Goal: Task Accomplishment & Management: Use online tool/utility

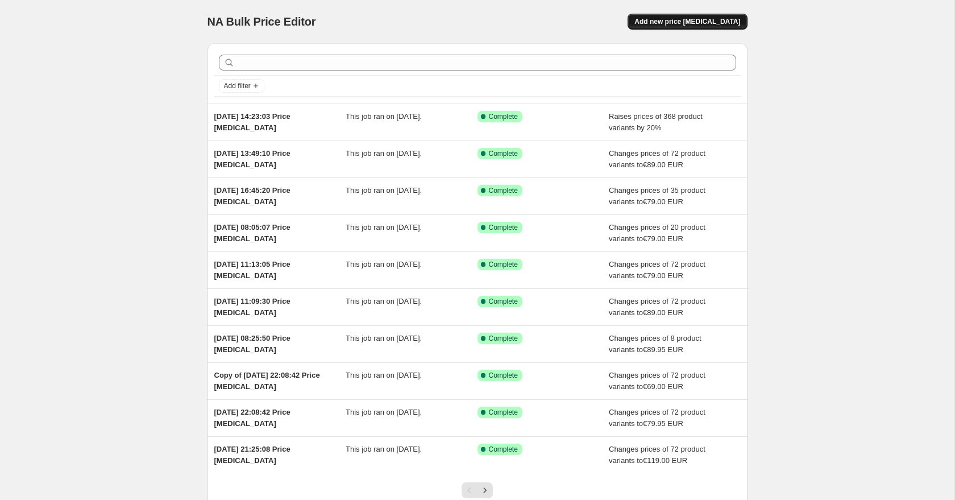
click at [691, 24] on span "Add new price [MEDICAL_DATA]" at bounding box center [688, 21] width 106 height 9
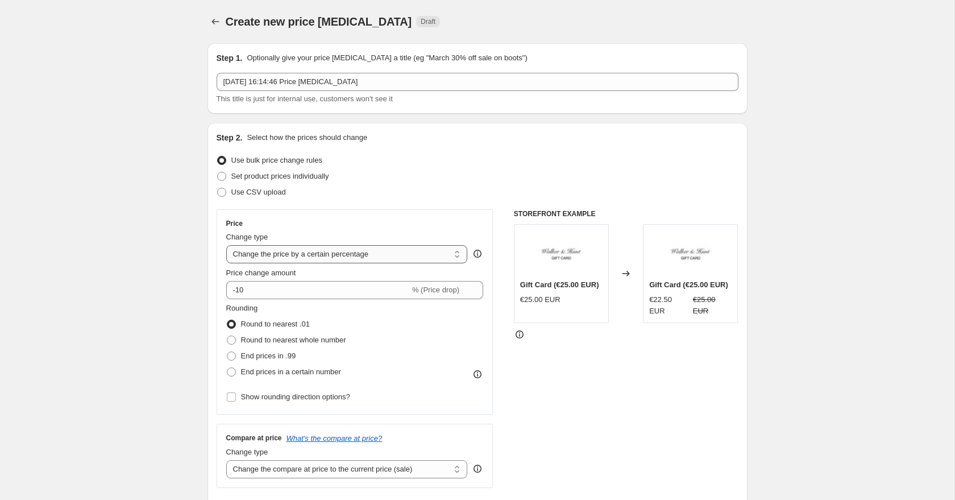
click at [296, 256] on select "Change the price to a certain amount Change the price by a certain amount Chang…" at bounding box center [347, 254] width 242 height 18
select select "to"
click at [226, 245] on select "Change the price to a certain amount Change the price by a certain amount Chang…" at bounding box center [347, 254] width 242 height 18
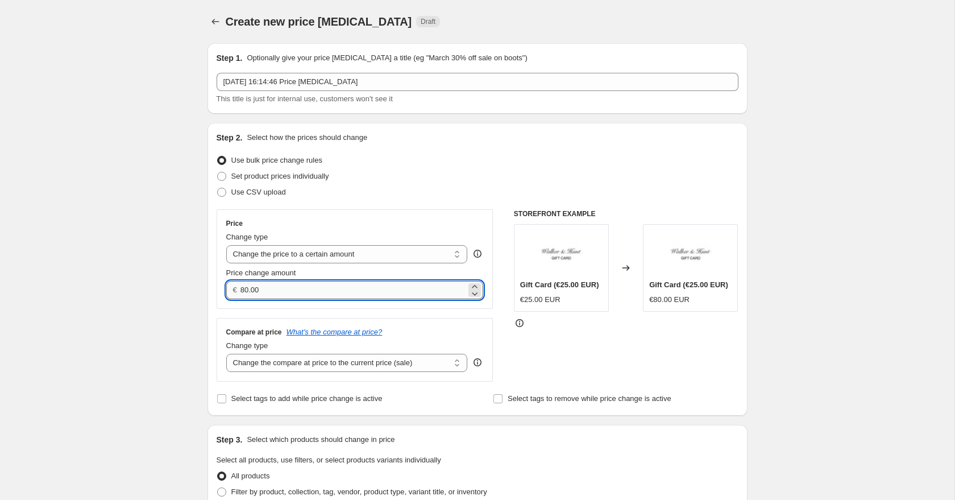
click at [314, 295] on input "80.00" at bounding box center [354, 290] width 226 height 18
drag, startPoint x: 300, startPoint y: 293, endPoint x: 243, endPoint y: 289, distance: 56.4
click at [243, 289] on input "80.00" at bounding box center [354, 290] width 226 height 18
type input "8"
type input "89.00"
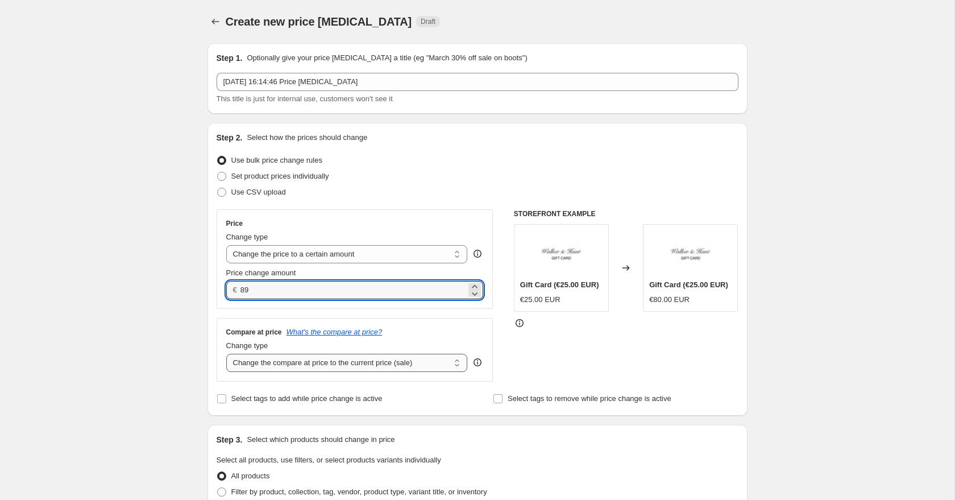
click at [263, 367] on select "Change the compare at price to the current price (sale) Change the compare at p…" at bounding box center [347, 363] width 242 height 18
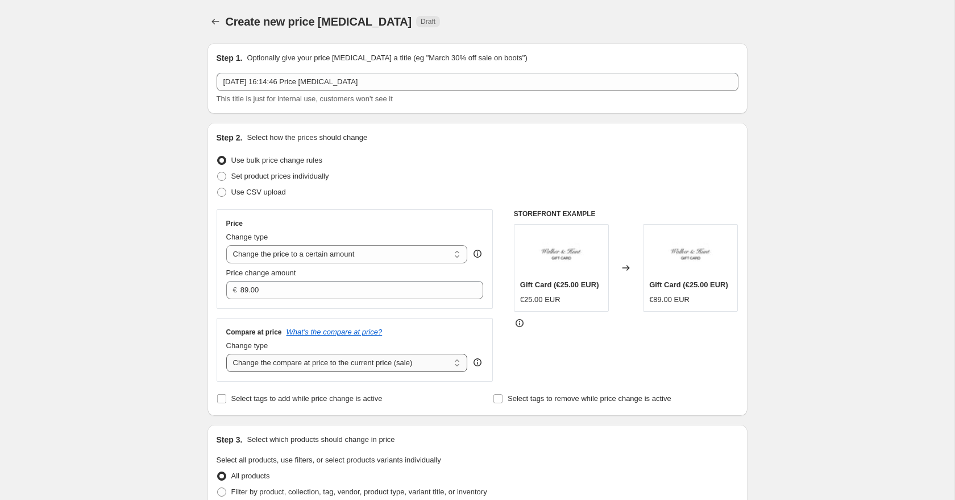
select select "to"
click at [226, 354] on select "Change the compare at price to the current price (sale) Change the compare at p…" at bounding box center [347, 363] width 242 height 18
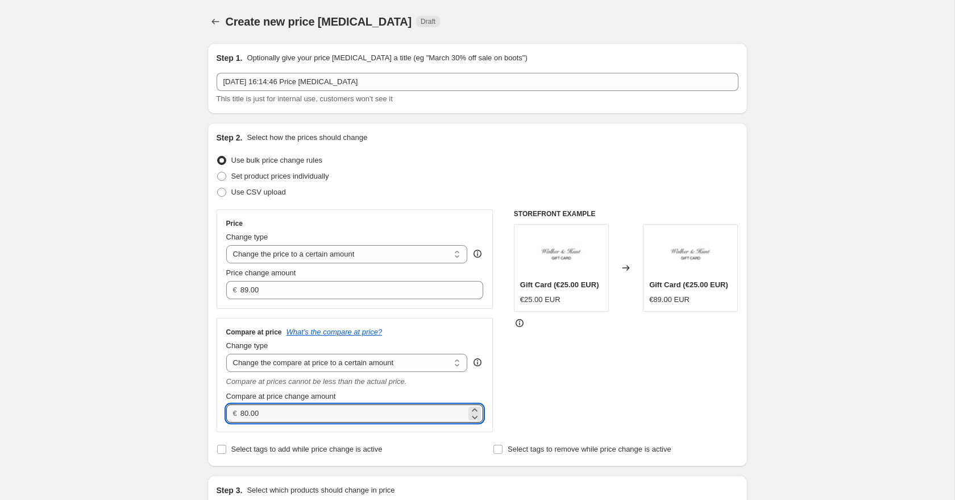
drag, startPoint x: 275, startPoint y: 416, endPoint x: 202, endPoint y: 403, distance: 73.9
click at [209, 404] on div "Step 2. Select how the prices should change Use bulk price change rules Set pro…" at bounding box center [478, 294] width 540 height 343
type input "89.00"
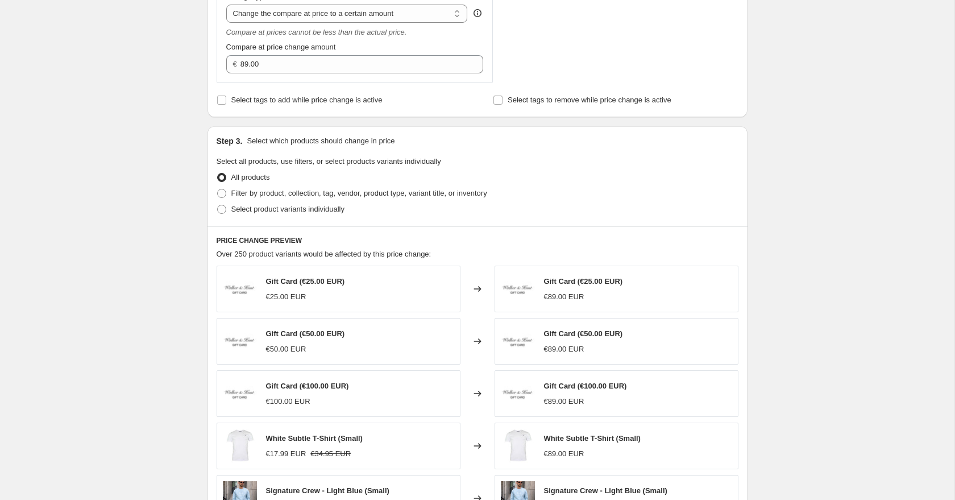
scroll to position [378, 0]
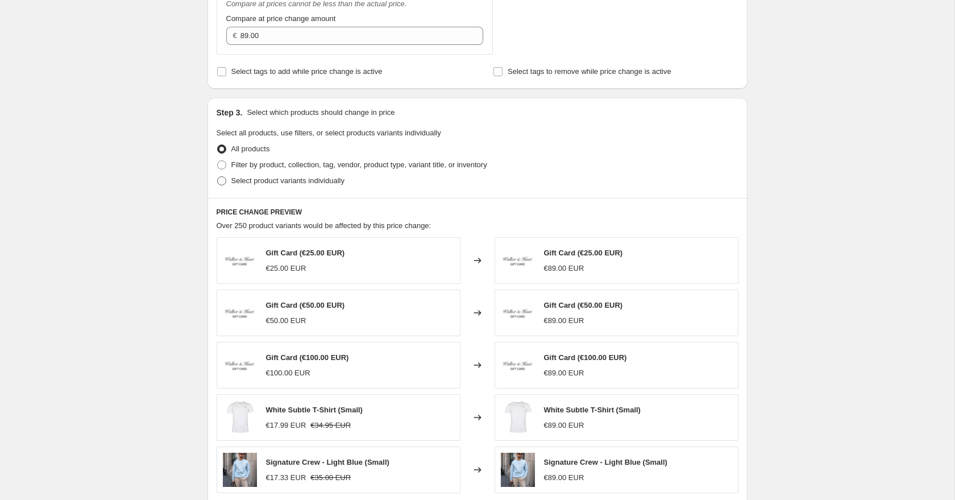
click at [222, 180] on span at bounding box center [221, 180] width 9 height 9
click at [218, 177] on input "Select product variants individually" at bounding box center [217, 176] width 1 height 1
radio input "true"
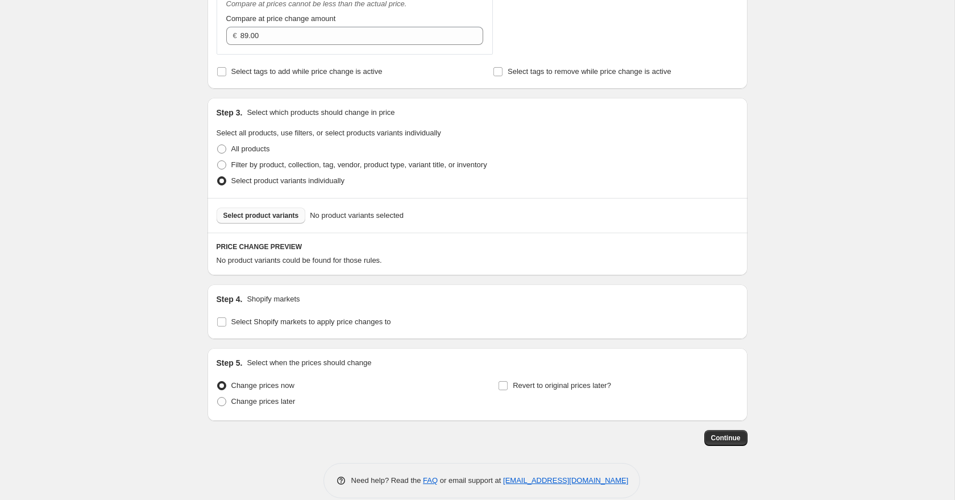
click at [255, 215] on span "Select product variants" at bounding box center [261, 215] width 76 height 9
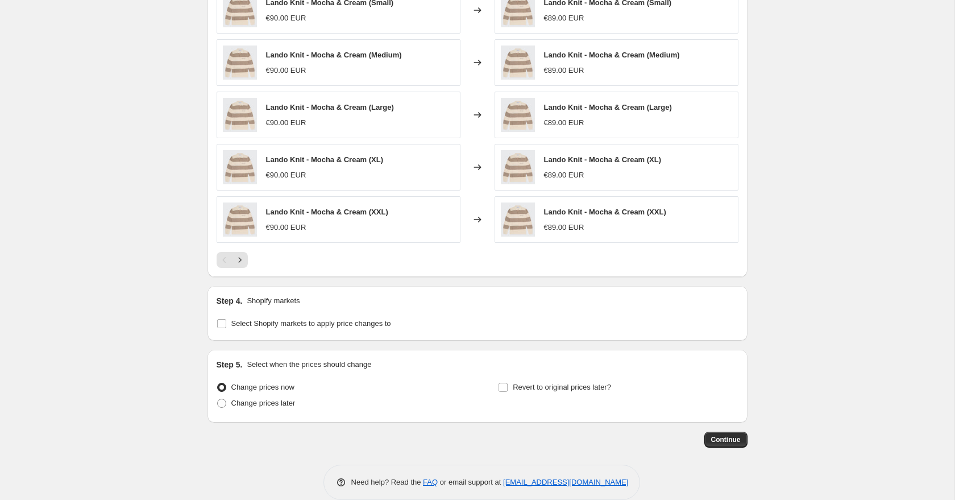
scroll to position [679, 0]
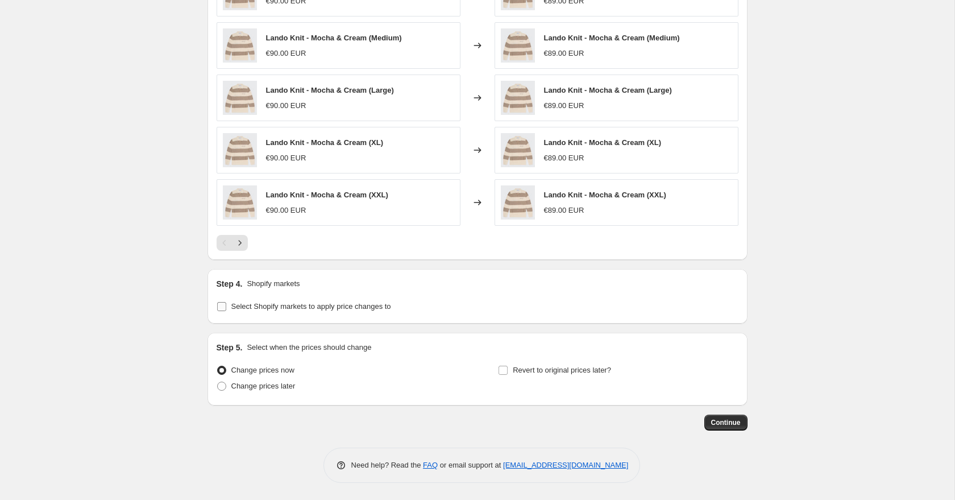
click at [224, 308] on input "Select Shopify markets to apply price changes to" at bounding box center [221, 306] width 9 height 9
checkbox input "true"
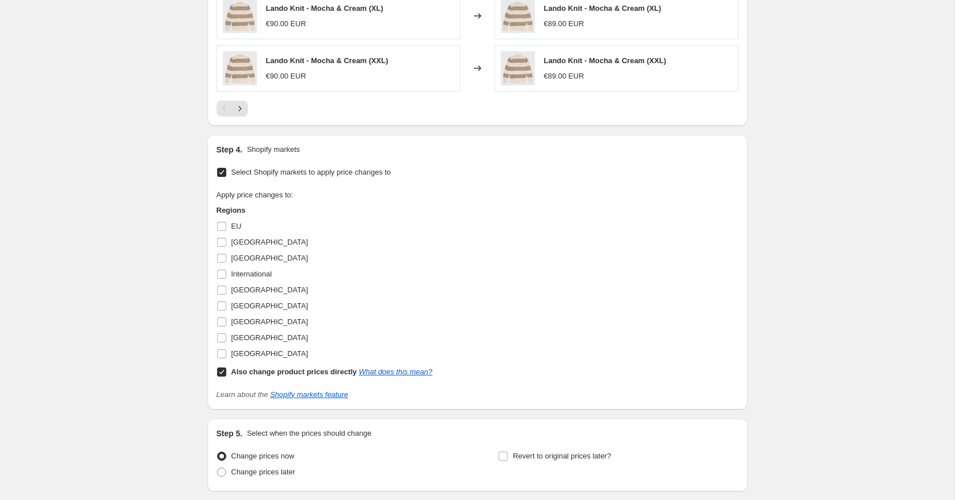
scroll to position [899, 0]
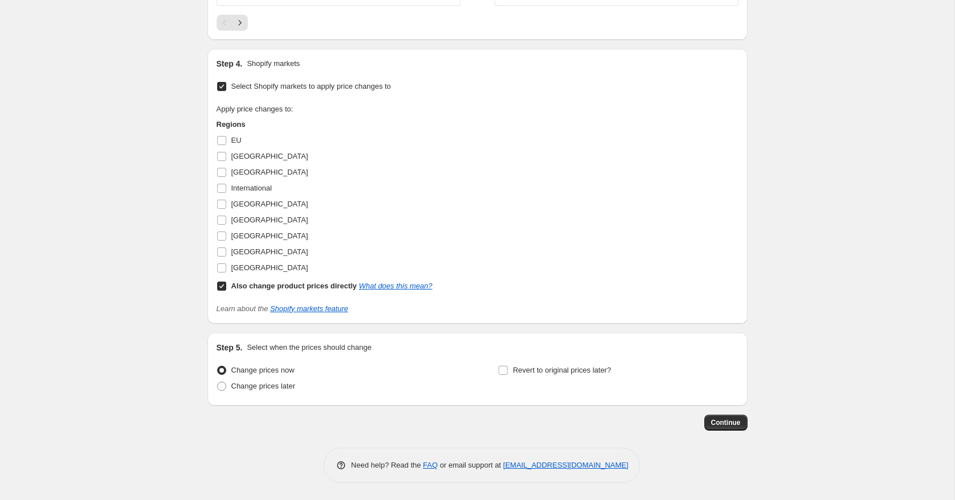
click at [221, 291] on span at bounding box center [222, 286] width 10 height 10
click at [221, 291] on input "Also change product prices directly What does this mean?" at bounding box center [221, 285] width 9 height 9
checkbox input "false"
click at [222, 201] on input "[GEOGRAPHIC_DATA]" at bounding box center [221, 204] width 9 height 9
checkbox input "true"
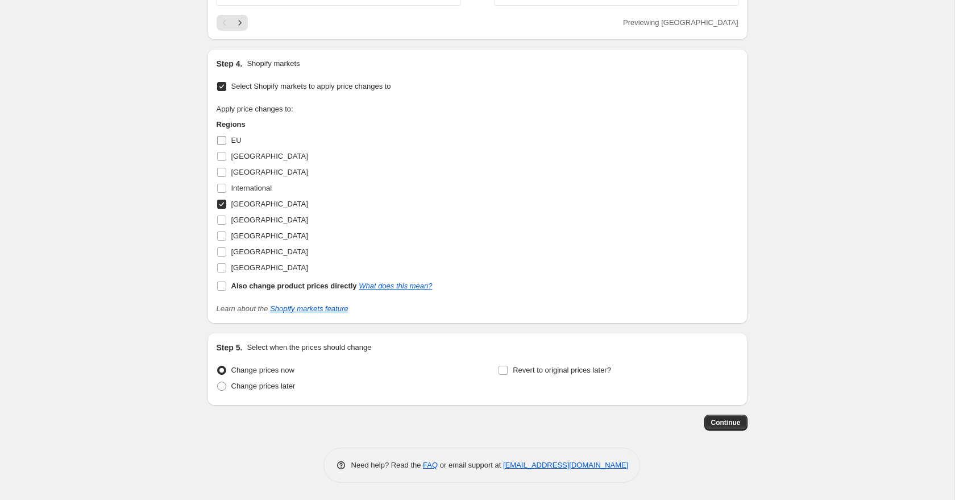
click at [221, 142] on input "EU" at bounding box center [221, 140] width 9 height 9
checkbox input "true"
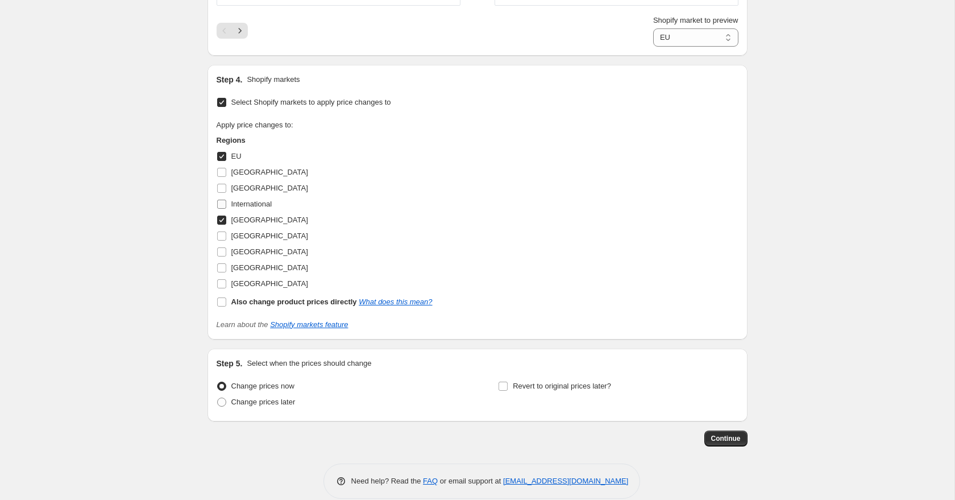
click at [223, 204] on input "International" at bounding box center [221, 204] width 9 height 9
checkbox input "true"
click at [659, 43] on select "EU International [GEOGRAPHIC_DATA]" at bounding box center [695, 37] width 85 height 18
select select "20742242"
click at [653, 28] on select "EU International [GEOGRAPHIC_DATA]" at bounding box center [695, 37] width 85 height 18
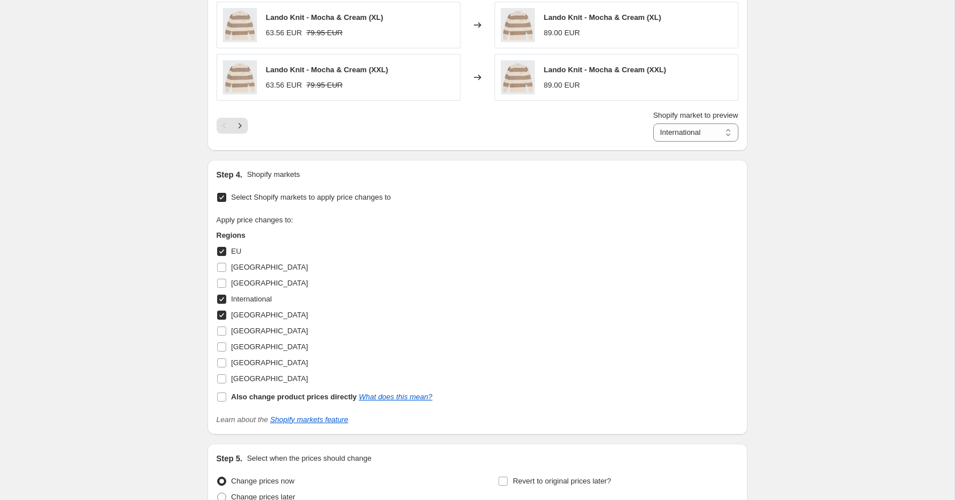
scroll to position [874, 0]
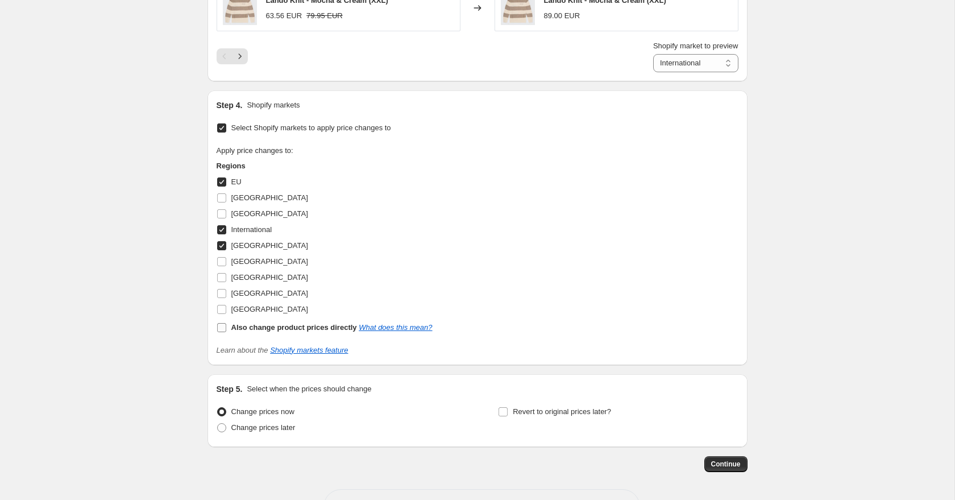
click at [218, 331] on input "Also change product prices directly What does this mean?" at bounding box center [221, 327] width 9 height 9
checkbox input "true"
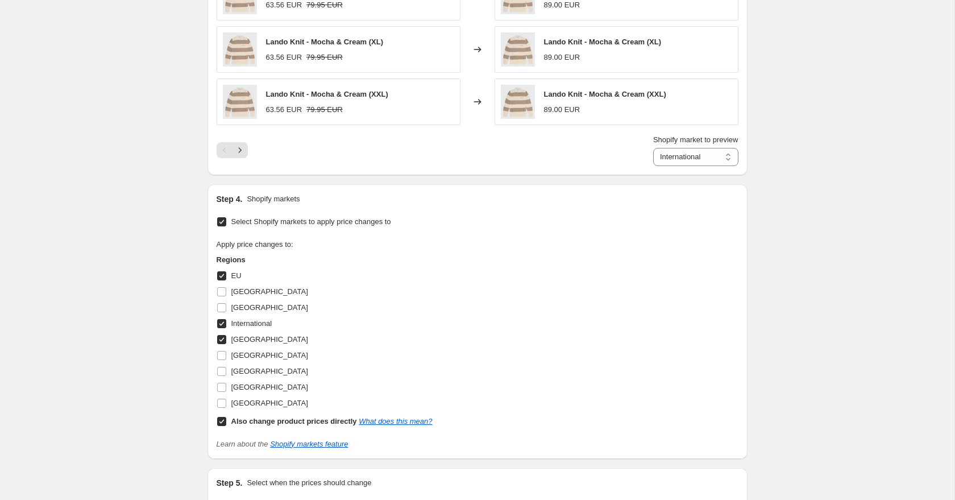
scroll to position [739, 0]
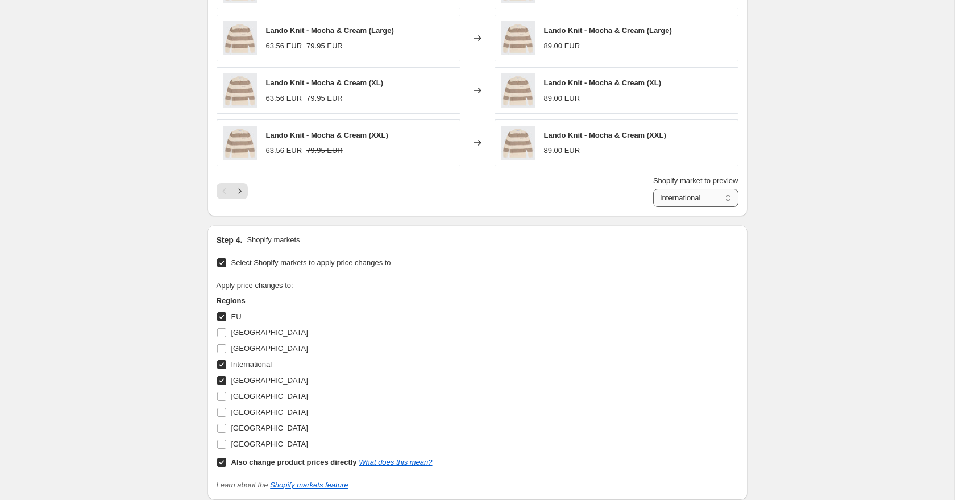
click at [694, 201] on select "Direct prices EU International [GEOGRAPHIC_DATA]" at bounding box center [695, 198] width 85 height 18
select select "direct"
click at [653, 189] on select "Direct prices EU International [GEOGRAPHIC_DATA]" at bounding box center [695, 198] width 85 height 18
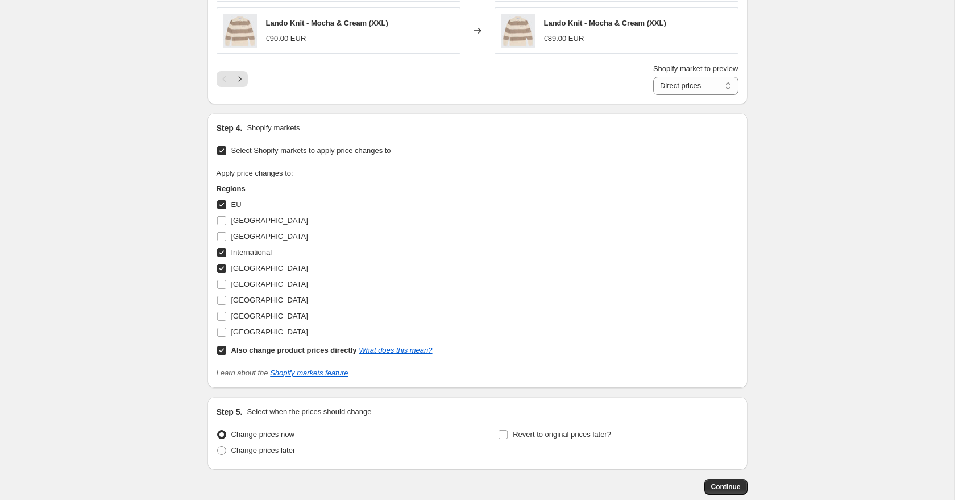
scroll to position [915, 0]
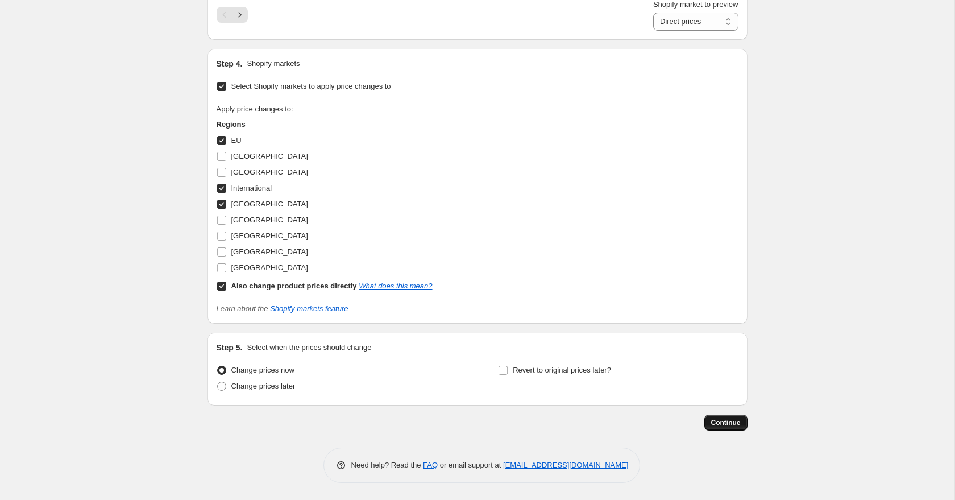
click at [736, 428] on button "Continue" at bounding box center [725, 422] width 43 height 16
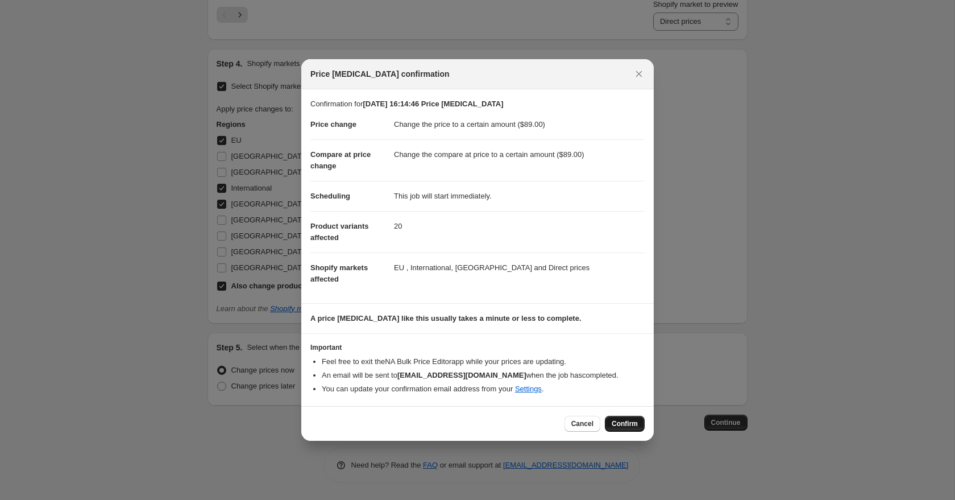
click at [637, 428] on span "Confirm" at bounding box center [625, 423] width 26 height 9
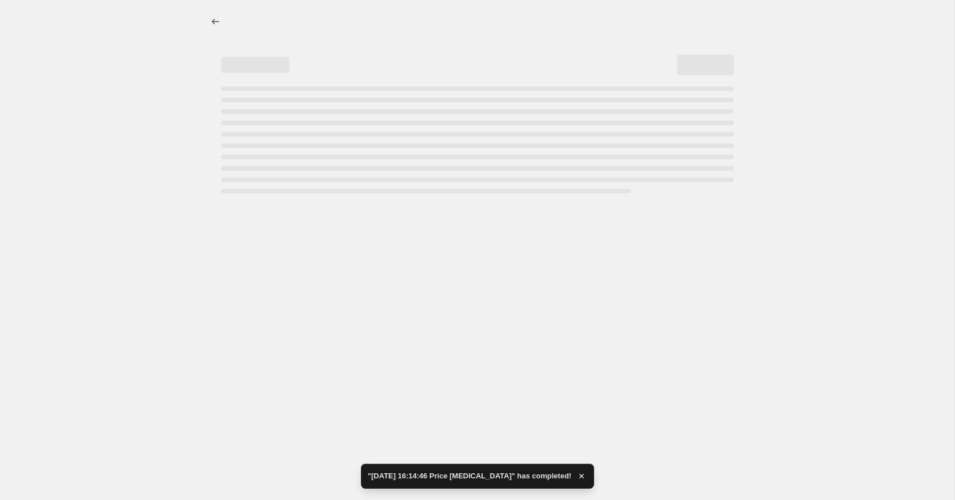
select select "to"
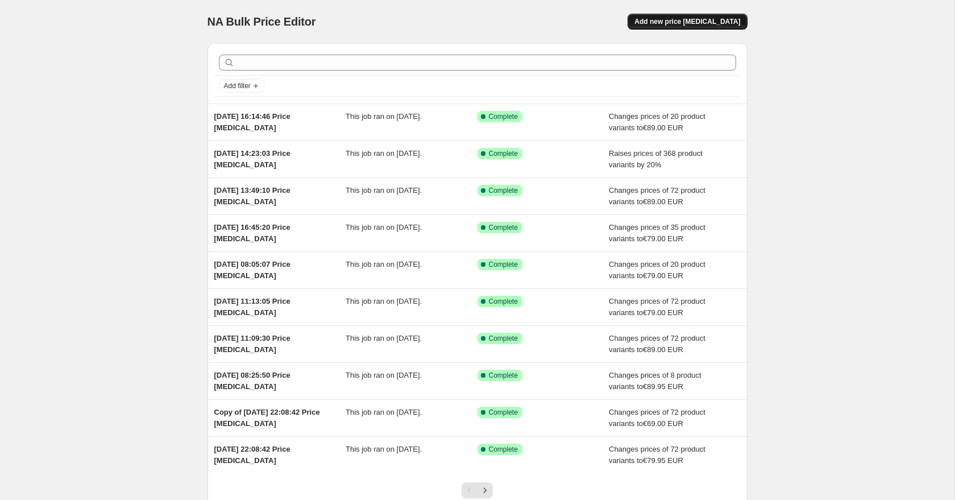
click at [708, 15] on button "Add new price [MEDICAL_DATA]" at bounding box center [687, 22] width 119 height 16
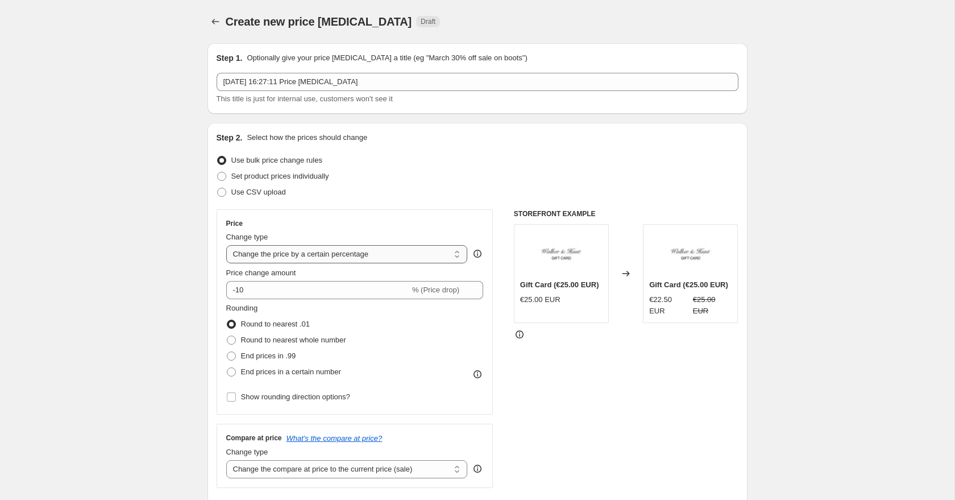
click at [309, 257] on select "Change the price to a certain amount Change the price by a certain amount Chang…" at bounding box center [347, 254] width 242 height 18
select select "to"
click at [226, 245] on select "Change the price to a certain amount Change the price by a certain amount Chang…" at bounding box center [347, 254] width 242 height 18
type input "80.00"
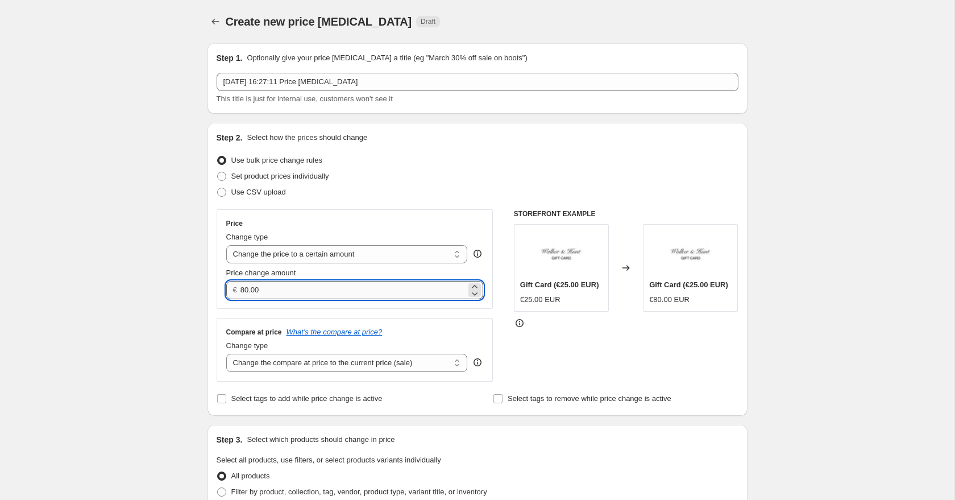
click at [281, 297] on input "80.00" at bounding box center [354, 290] width 226 height 18
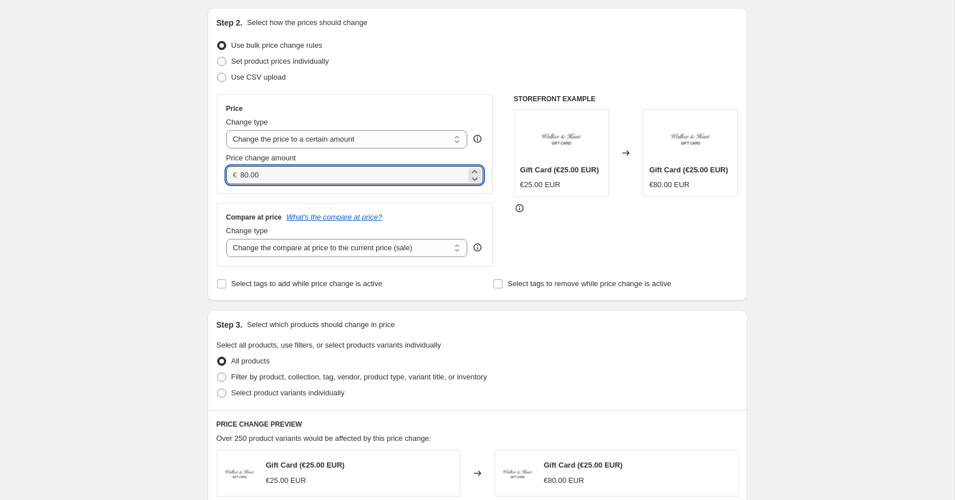
scroll to position [209, 0]
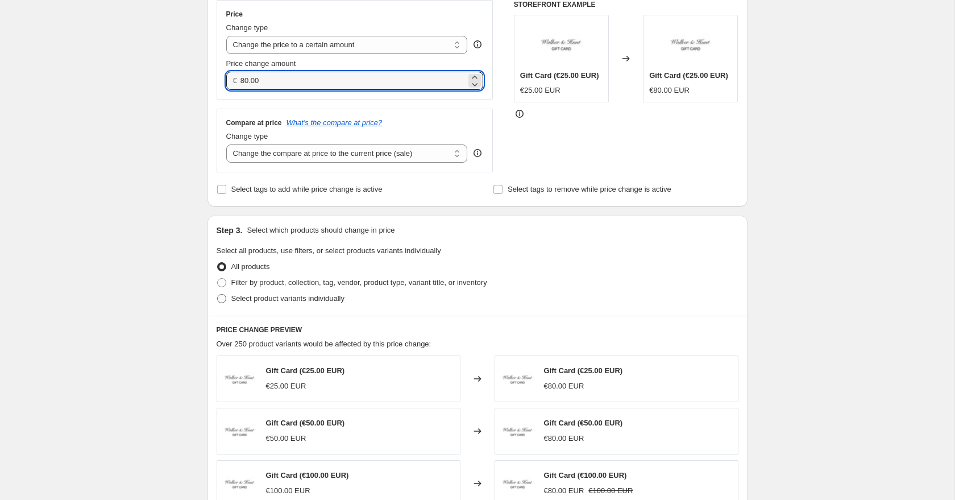
click at [226, 301] on span at bounding box center [222, 298] width 10 height 10
click at [218, 295] on input "Select product variants individually" at bounding box center [217, 294] width 1 height 1
radio input "true"
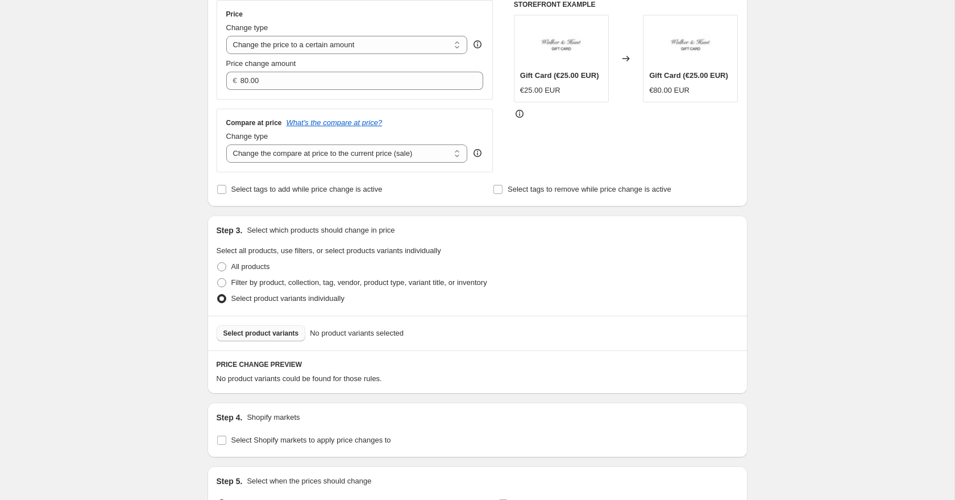
click at [250, 334] on span "Select product variants" at bounding box center [261, 333] width 76 height 9
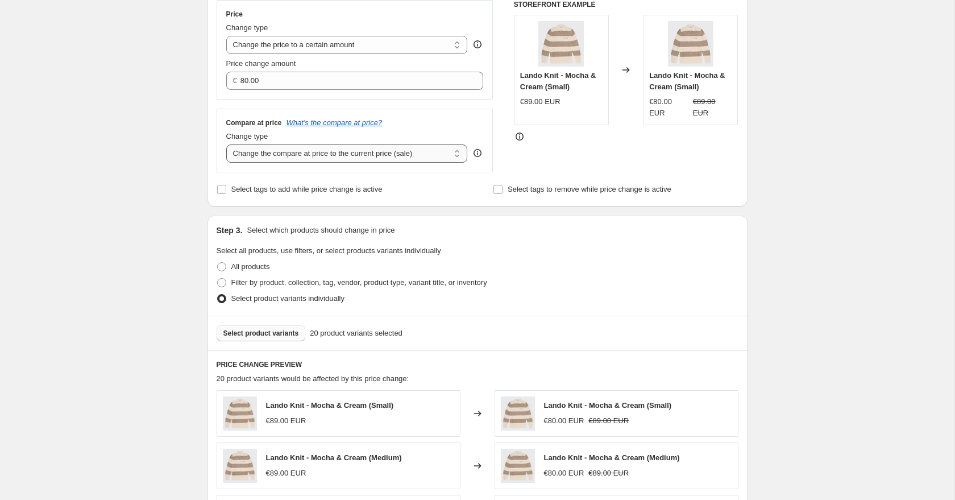
click at [299, 157] on select "Change the compare at price to the current price (sale) Change the compare at p…" at bounding box center [347, 153] width 242 height 18
click at [226, 144] on select "Change the compare at price to the current price (sale) Change the compare at p…" at bounding box center [347, 153] width 242 height 18
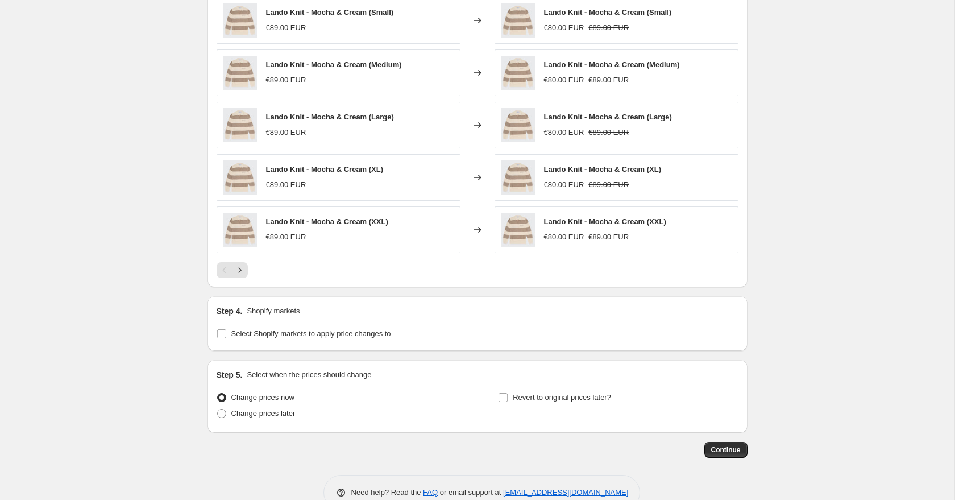
scroll to position [629, 0]
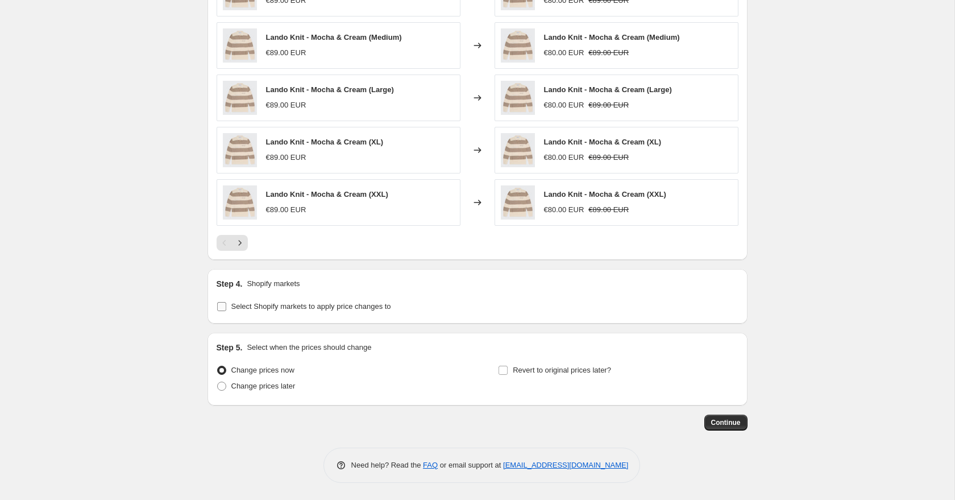
click at [223, 307] on input "Select Shopify markets to apply price changes to" at bounding box center [221, 306] width 9 height 9
checkbox input "true"
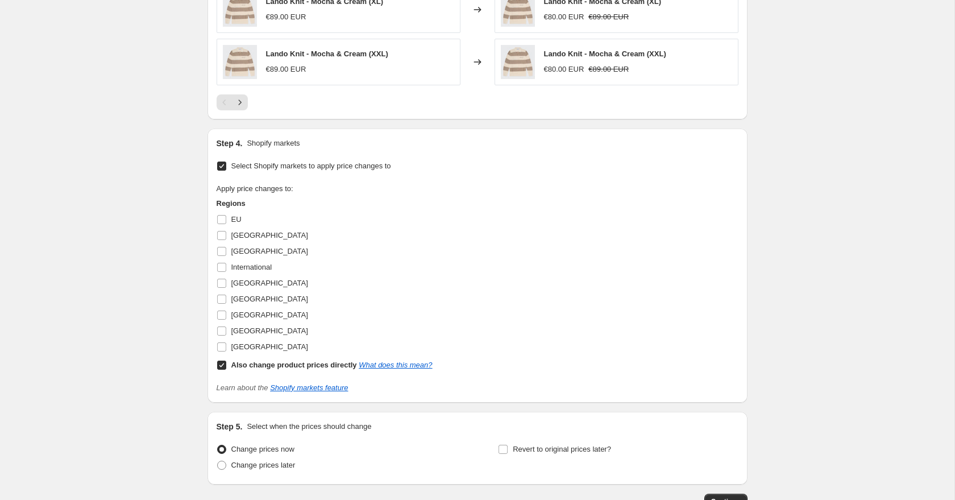
scroll to position [774, 0]
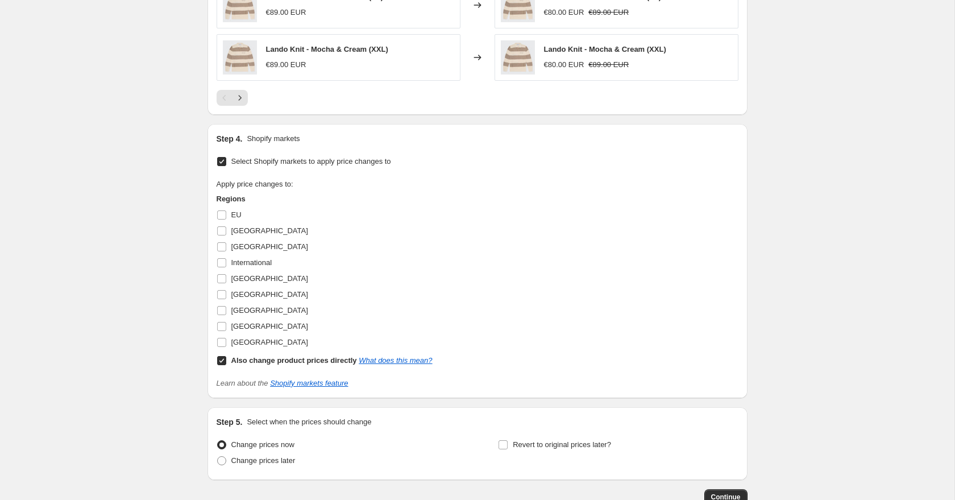
click at [218, 365] on span at bounding box center [222, 360] width 10 height 10
click at [218, 365] on input "Also change product prices directly What does this mean?" at bounding box center [221, 360] width 9 height 9
checkbox input "false"
click at [226, 341] on input "[GEOGRAPHIC_DATA]" at bounding box center [221, 342] width 9 height 9
checkbox input "true"
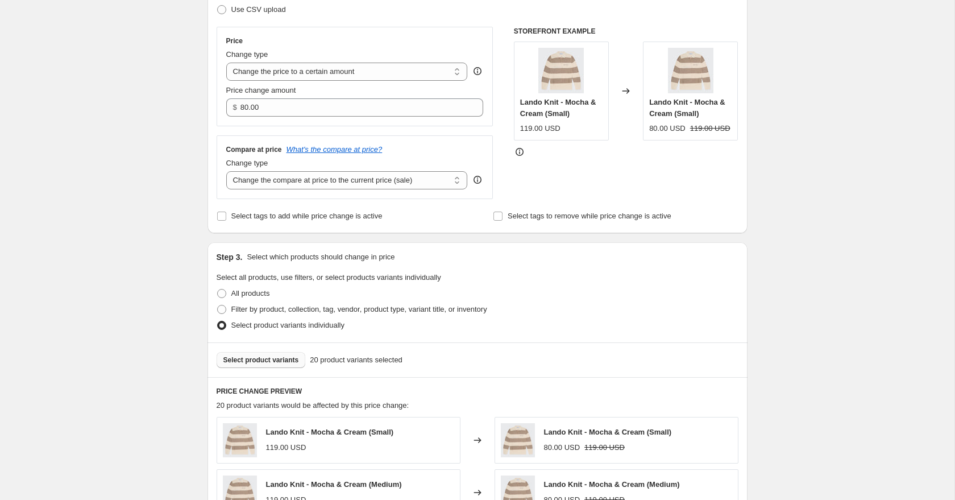
scroll to position [181, 0]
